Goal: Complete application form

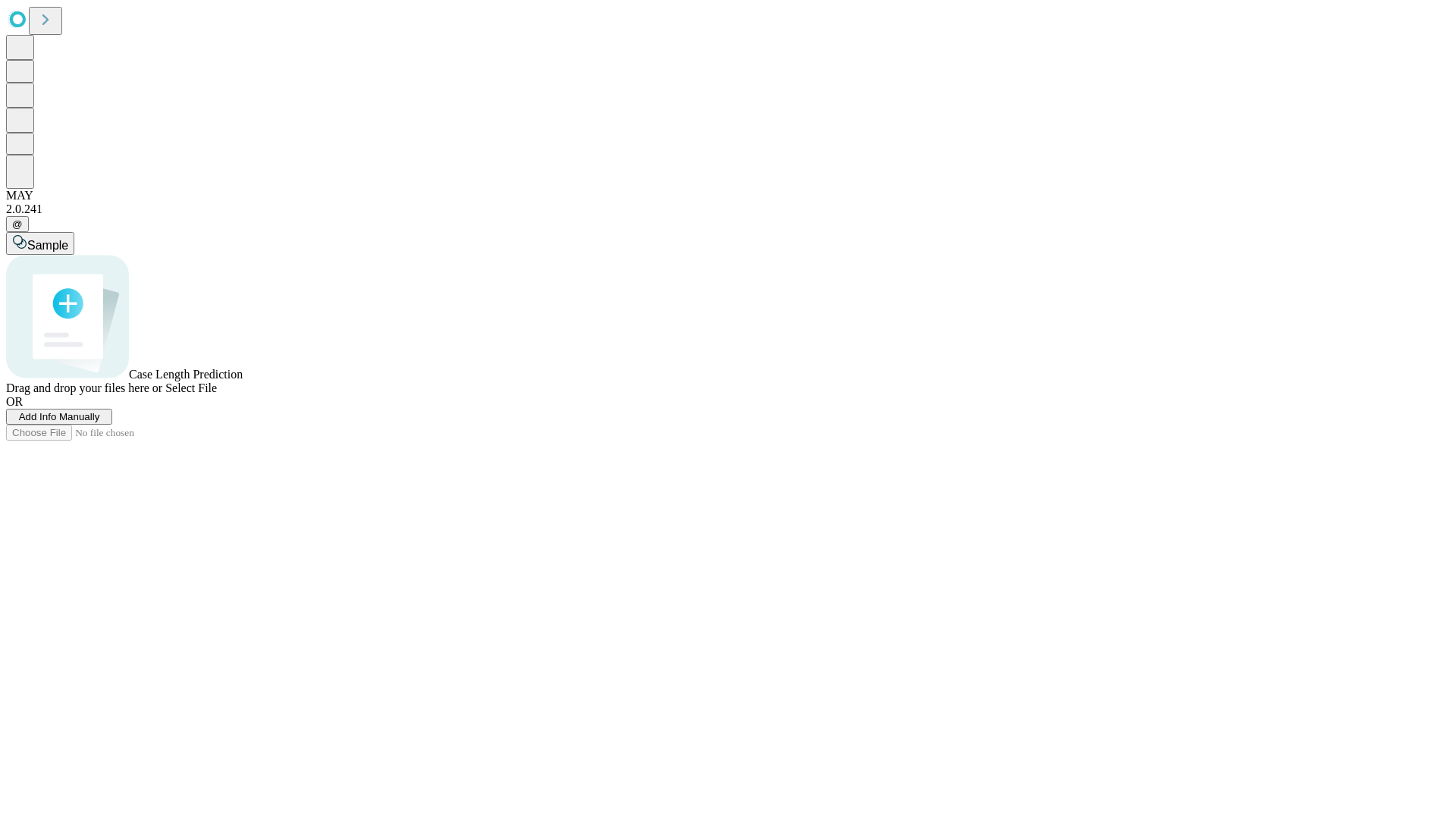
click at [100, 423] on span "Add Info Manually" at bounding box center [59, 417] width 81 height 11
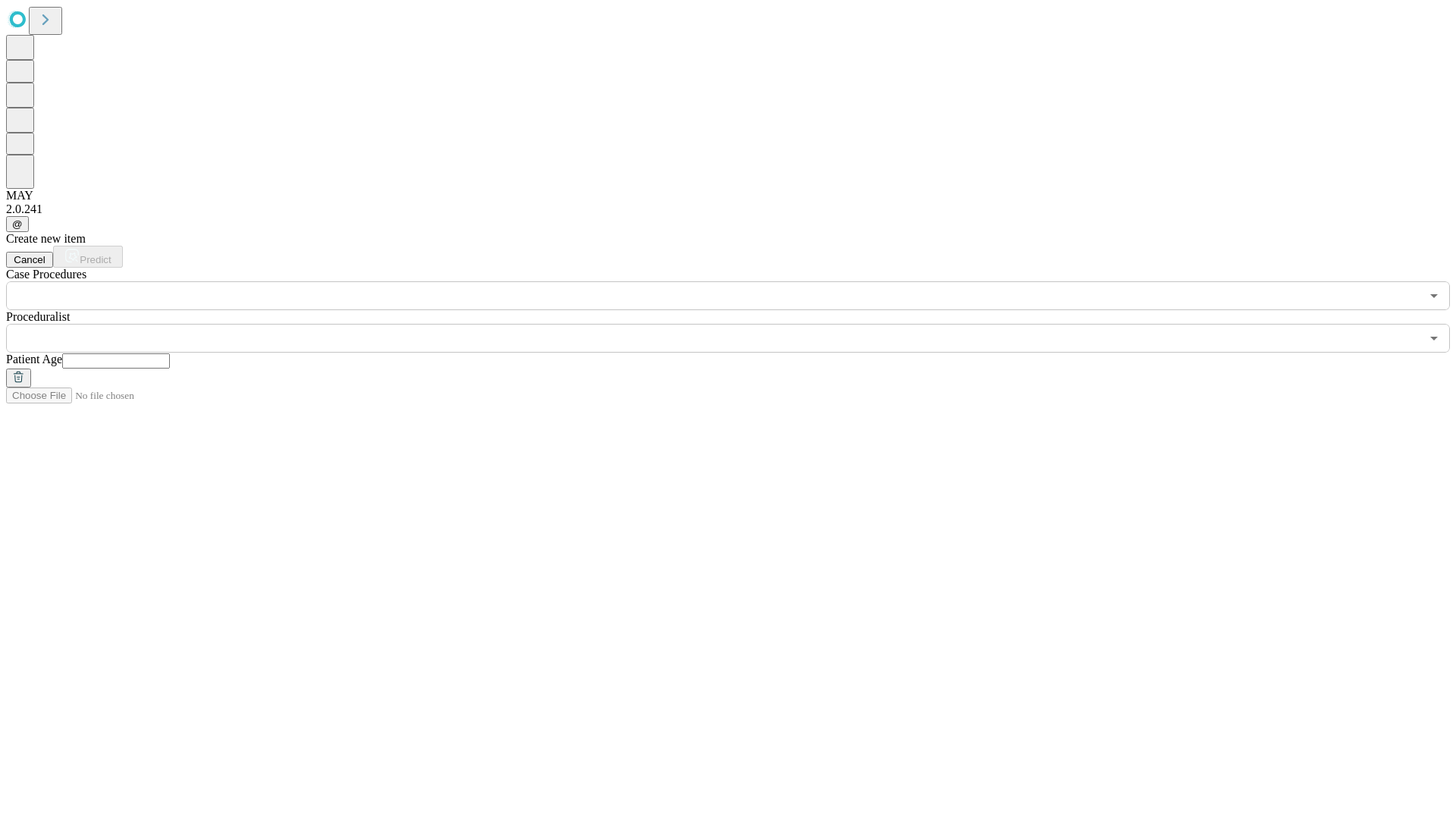
click at [170, 354] on input "text" at bounding box center [116, 361] width 108 height 15
type input "**"
click at [739, 324] on input "text" at bounding box center [713, 339] width 1415 height 29
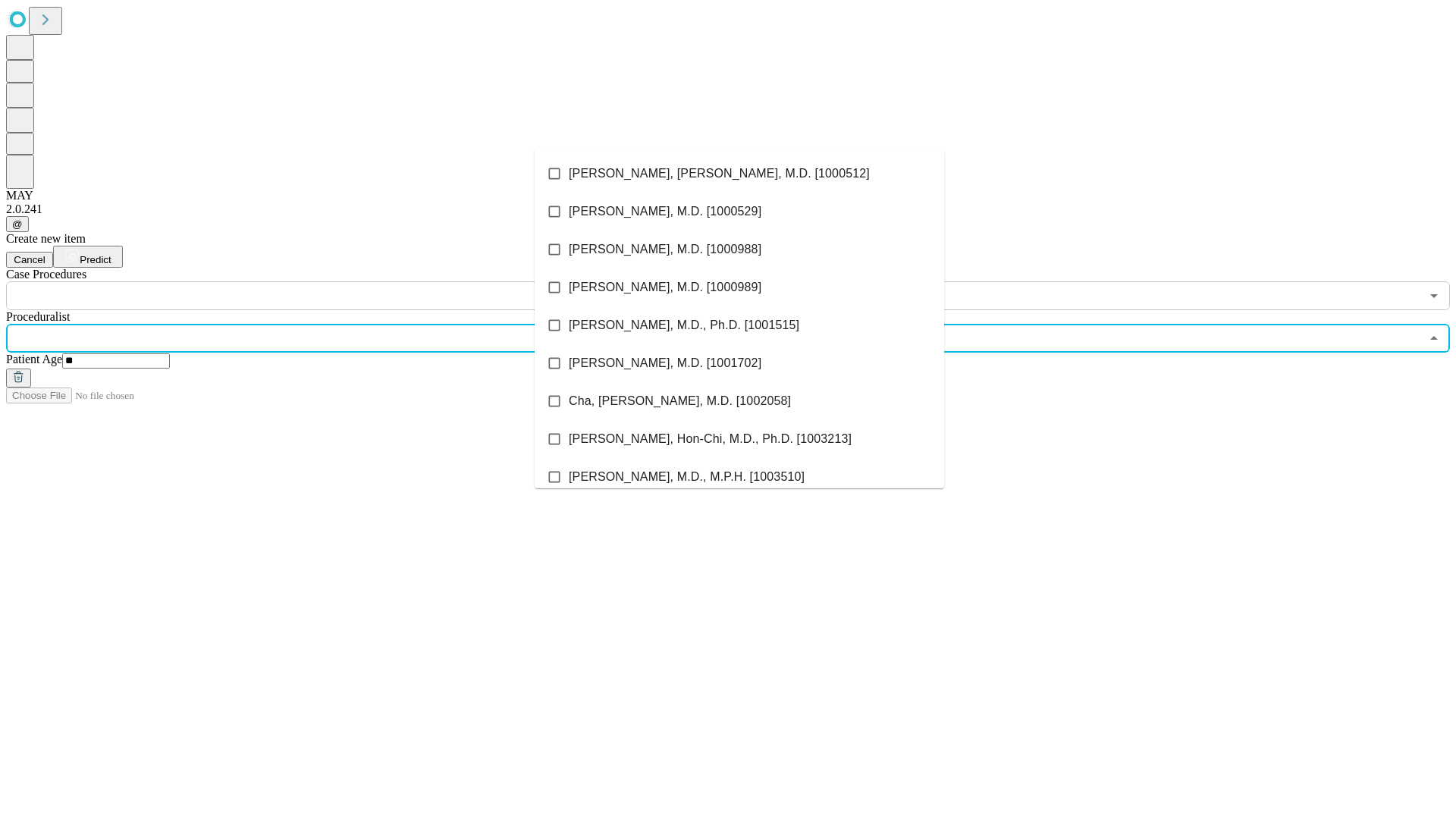
click at [739, 174] on li "[PERSON_NAME], [PERSON_NAME], M.D. [1000512]" at bounding box center [739, 174] width 410 height 38
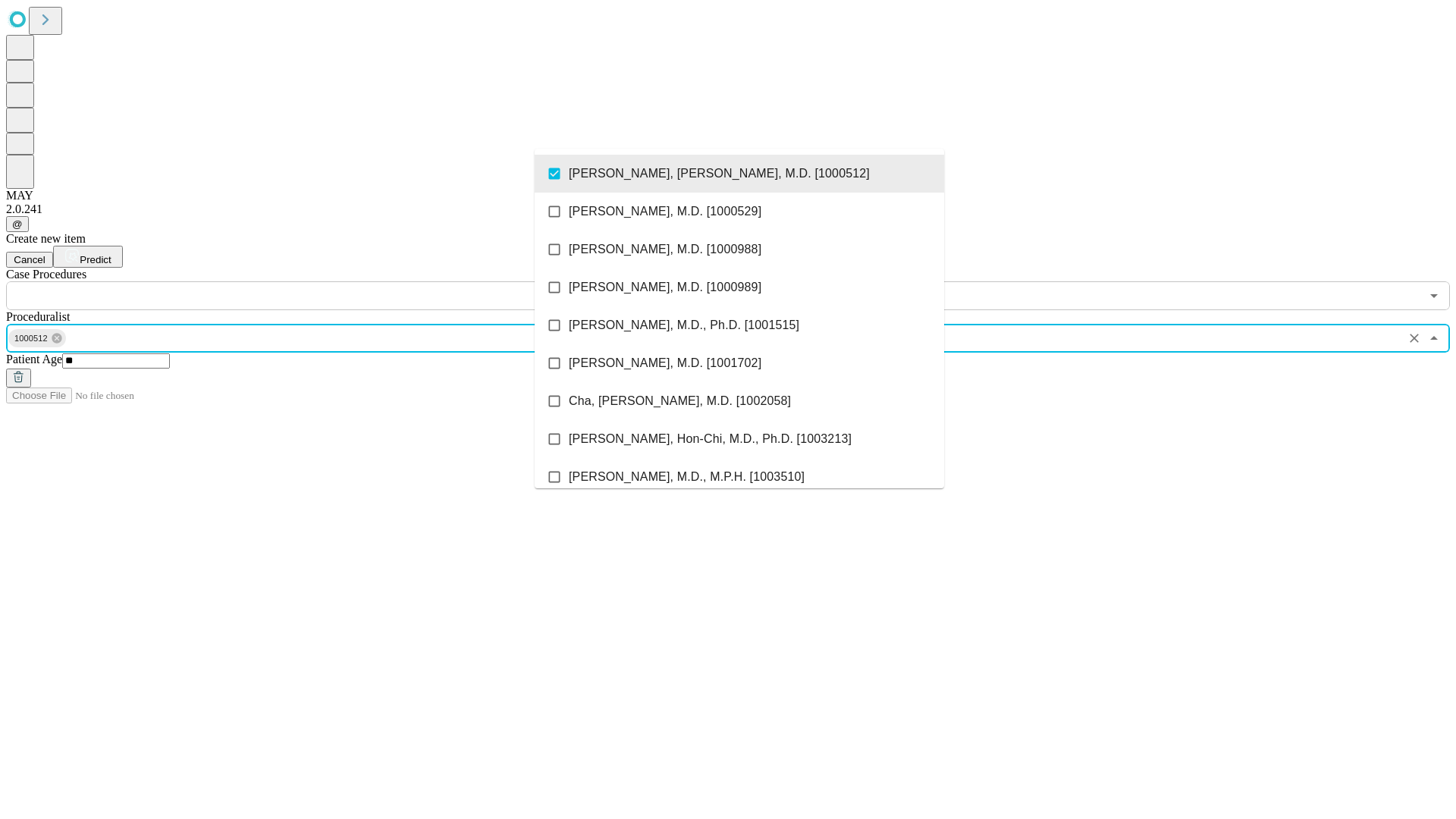
click at [319, 281] on input "text" at bounding box center [713, 296] width 1415 height 29
